Goal: Task Accomplishment & Management: Manage account settings

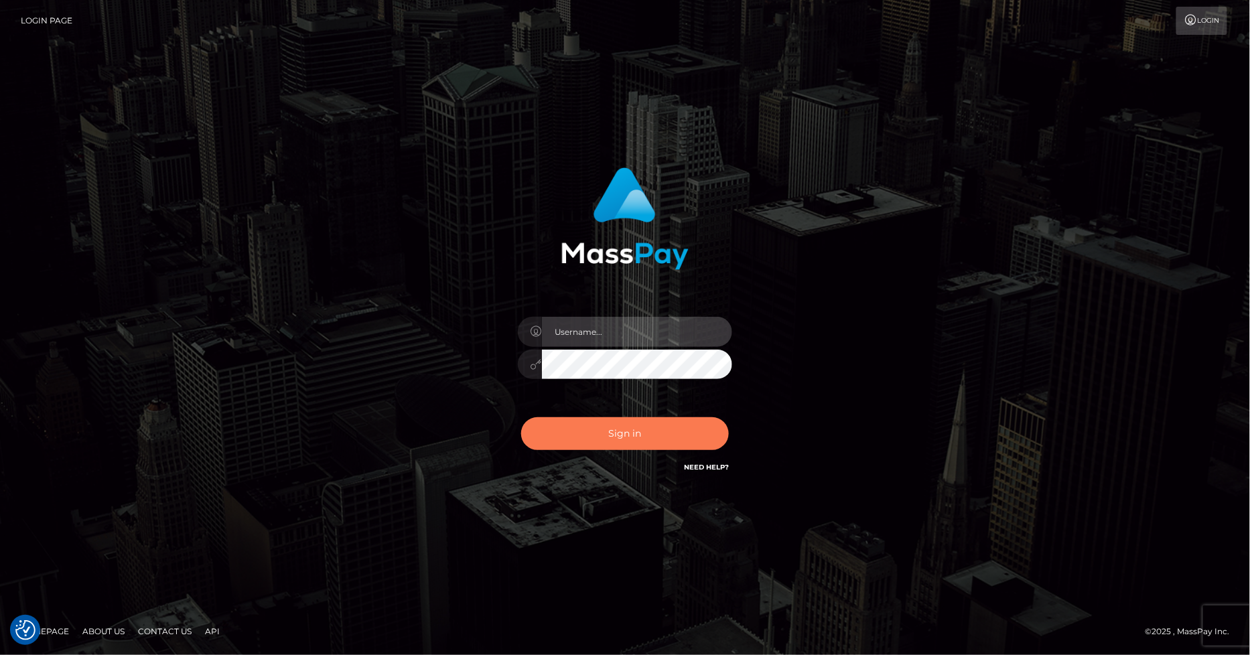
type input "marvin.ace"
drag, startPoint x: 623, startPoint y: 439, endPoint x: 626, endPoint y: 429, distance: 11.2
click at [623, 439] on button "Sign in" at bounding box center [625, 433] width 208 height 33
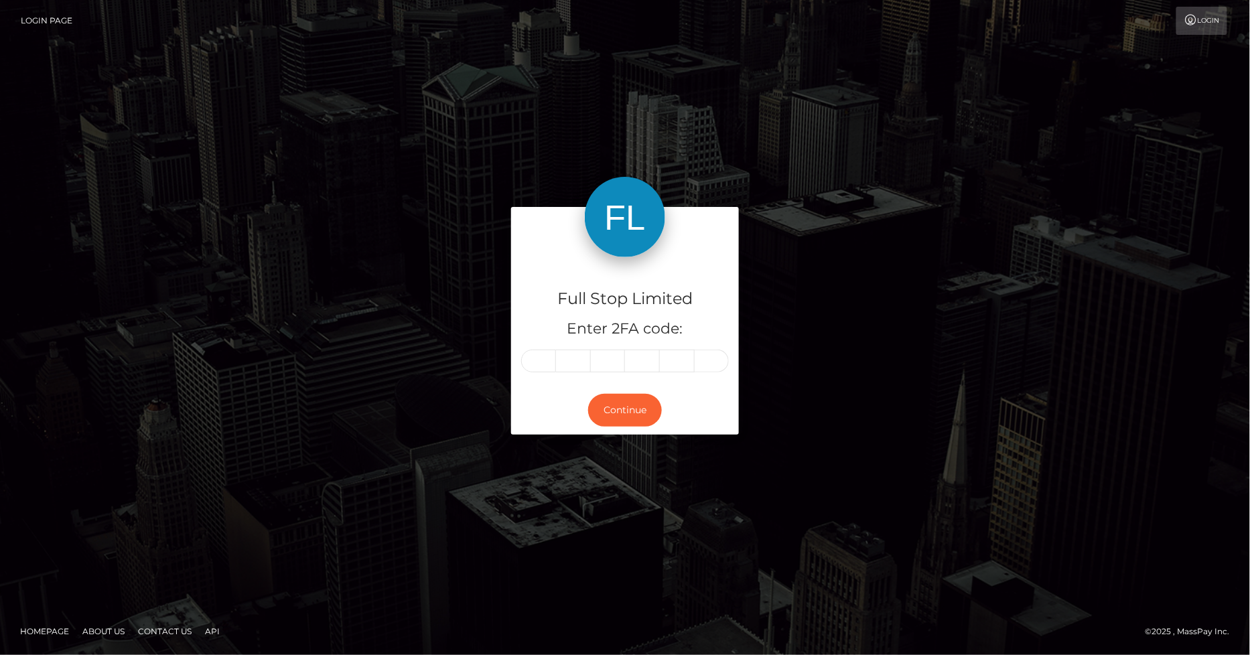
click at [537, 362] on input "text" at bounding box center [538, 361] width 35 height 23
type input "6"
type input "3"
type input "7"
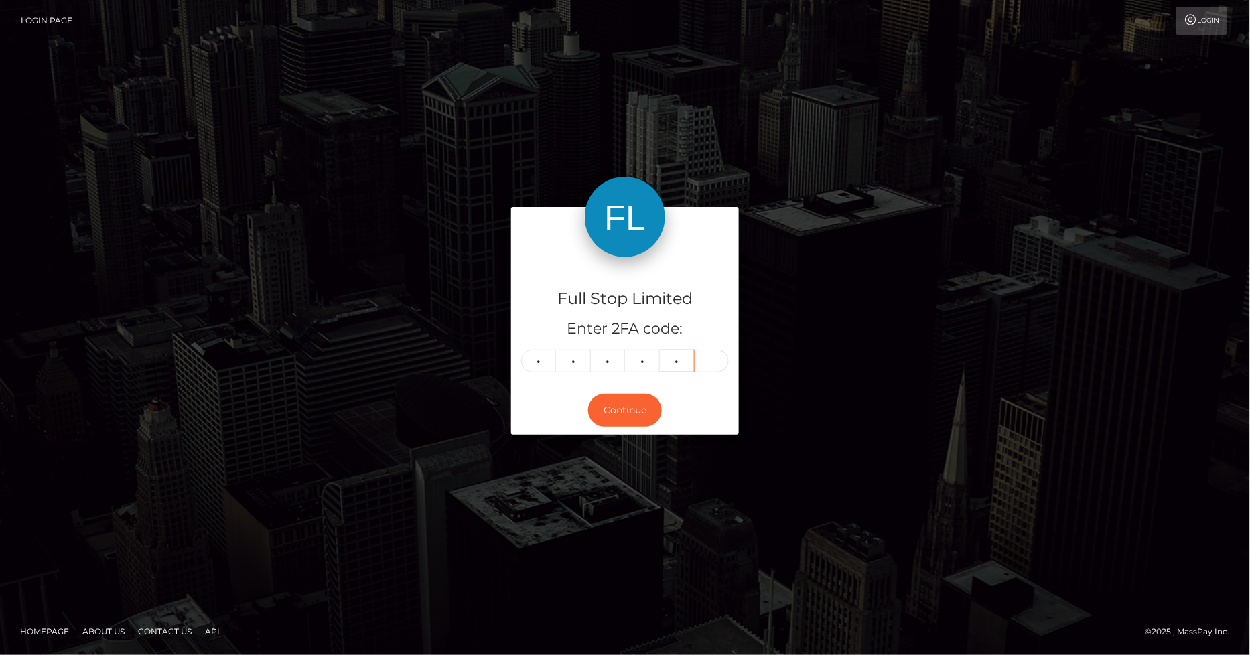
type input "1"
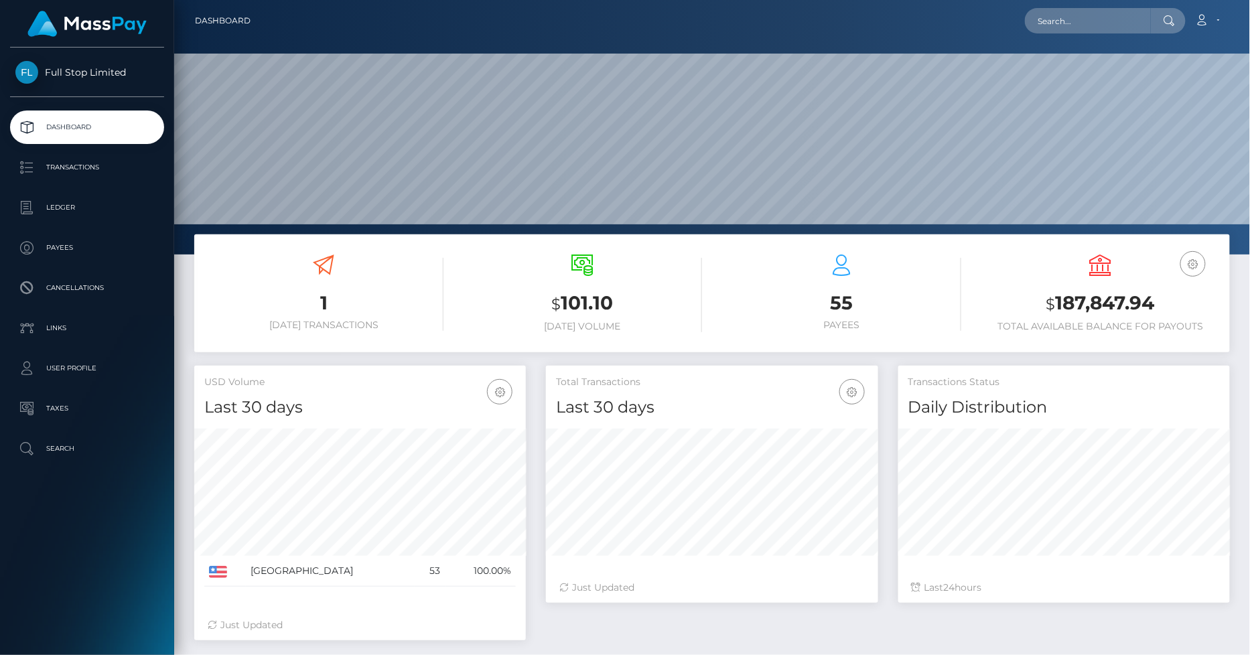
scroll to position [237, 332]
drag, startPoint x: 1153, startPoint y: 304, endPoint x: 1056, endPoint y: 296, distance: 96.8
click at [1056, 296] on h3 "$ 187,847.94" at bounding box center [1100, 303] width 239 height 27
copy h3 "187,847.94"
